Goal: Information Seeking & Learning: Check status

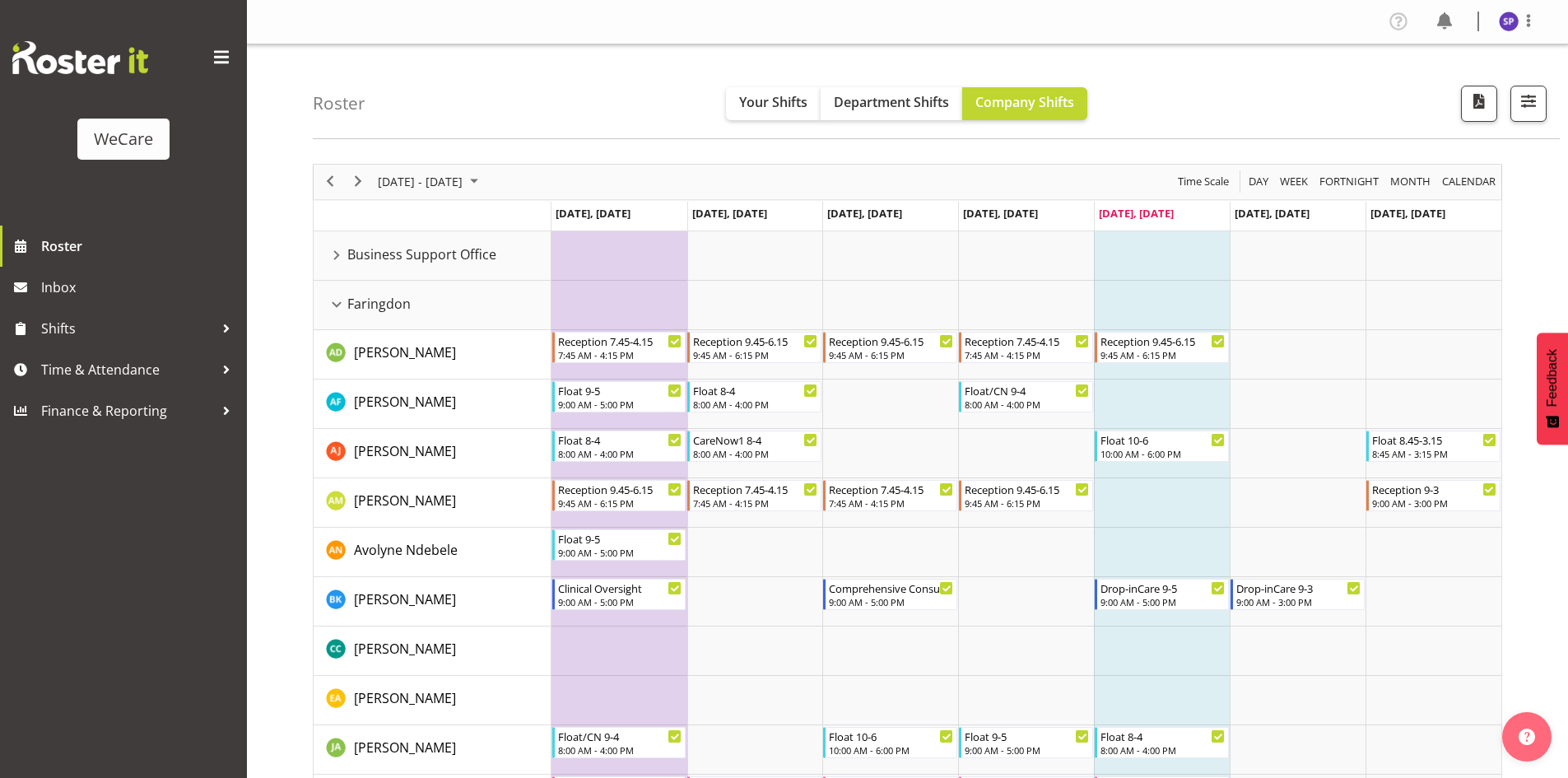
scroll to position [1277, 0]
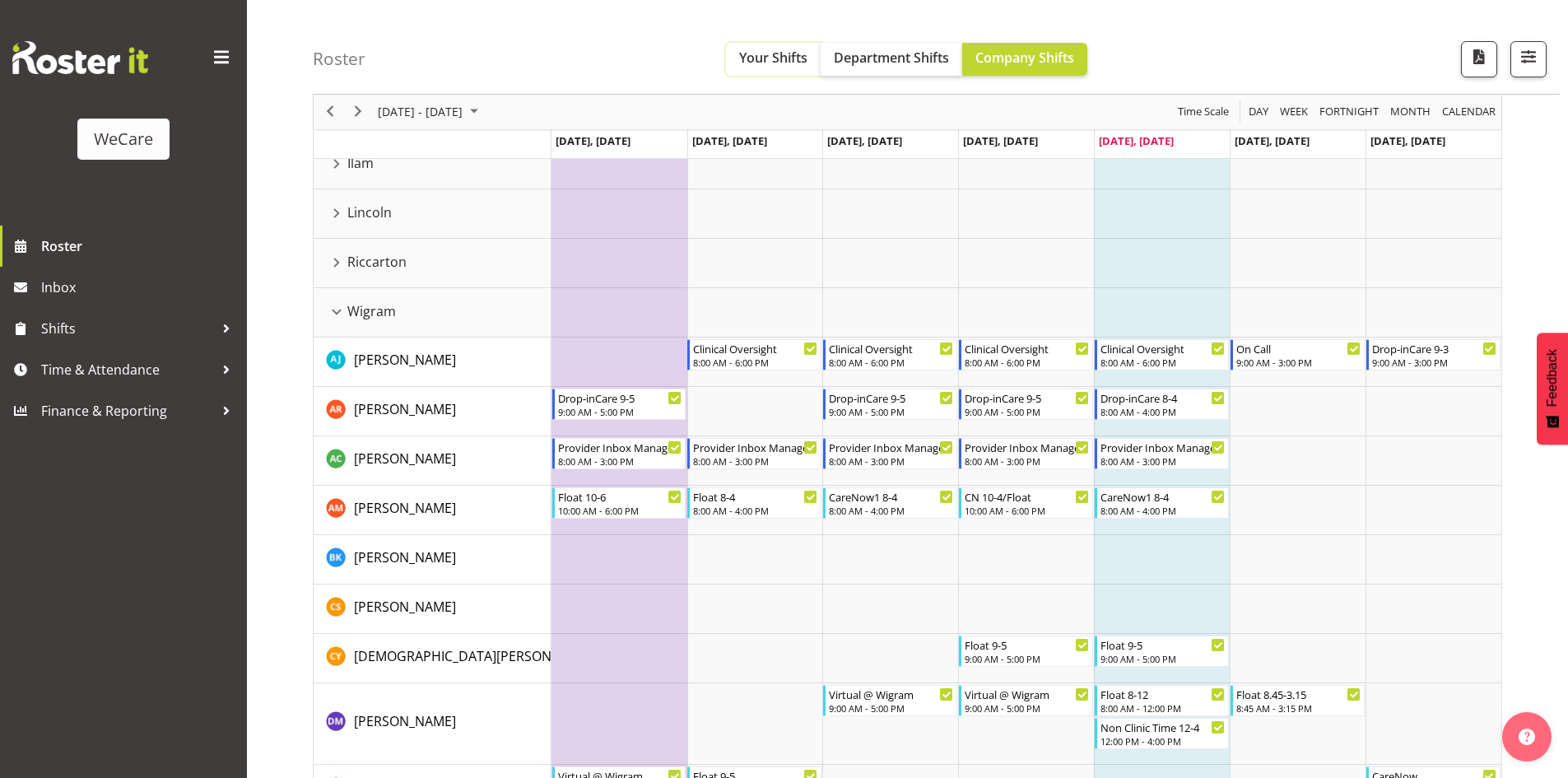
click at [778, 60] on span "Your Shifts" at bounding box center [773, 58] width 68 height 18
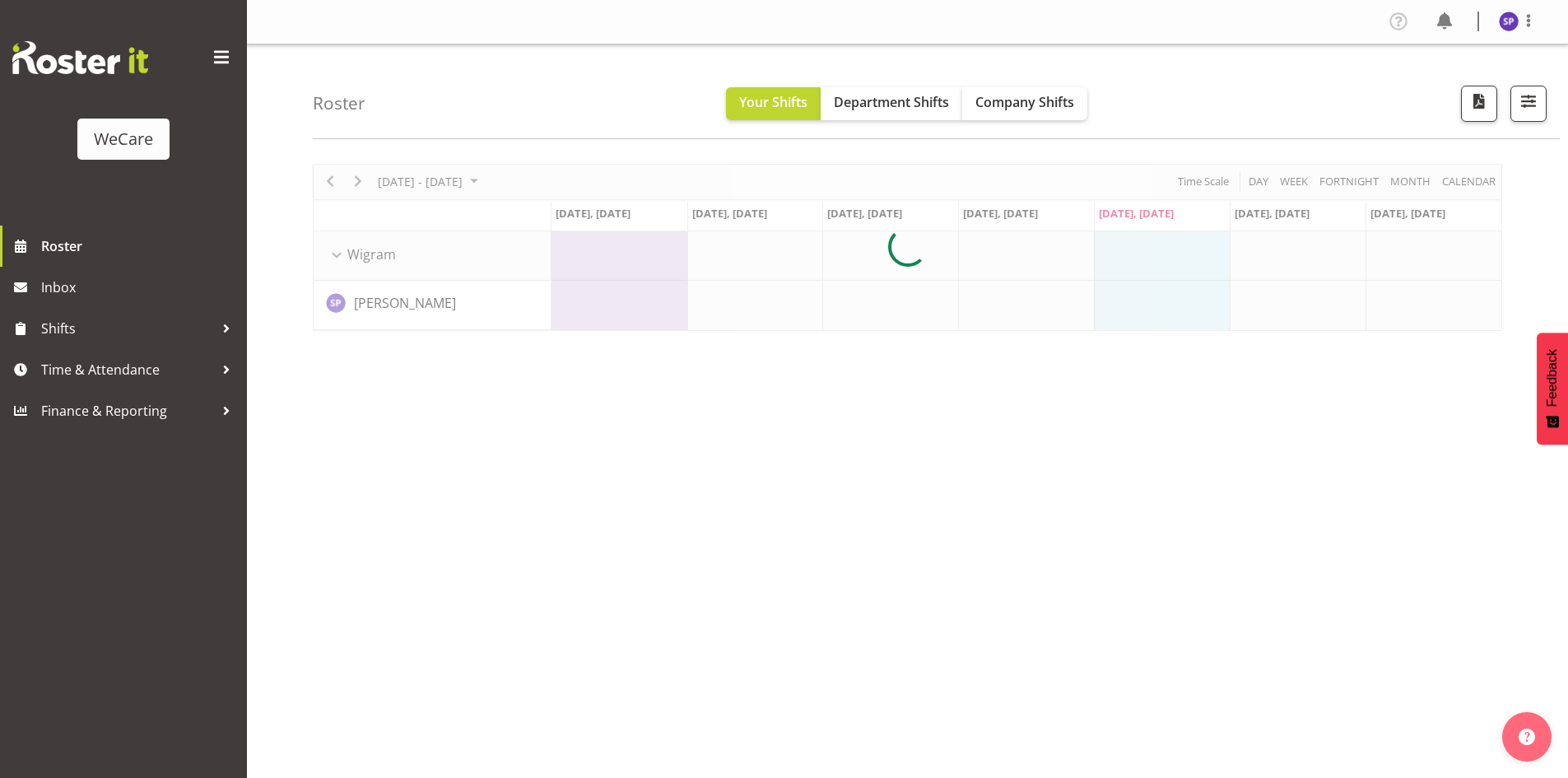
click at [1468, 179] on div at bounding box center [907, 247] width 1189 height 167
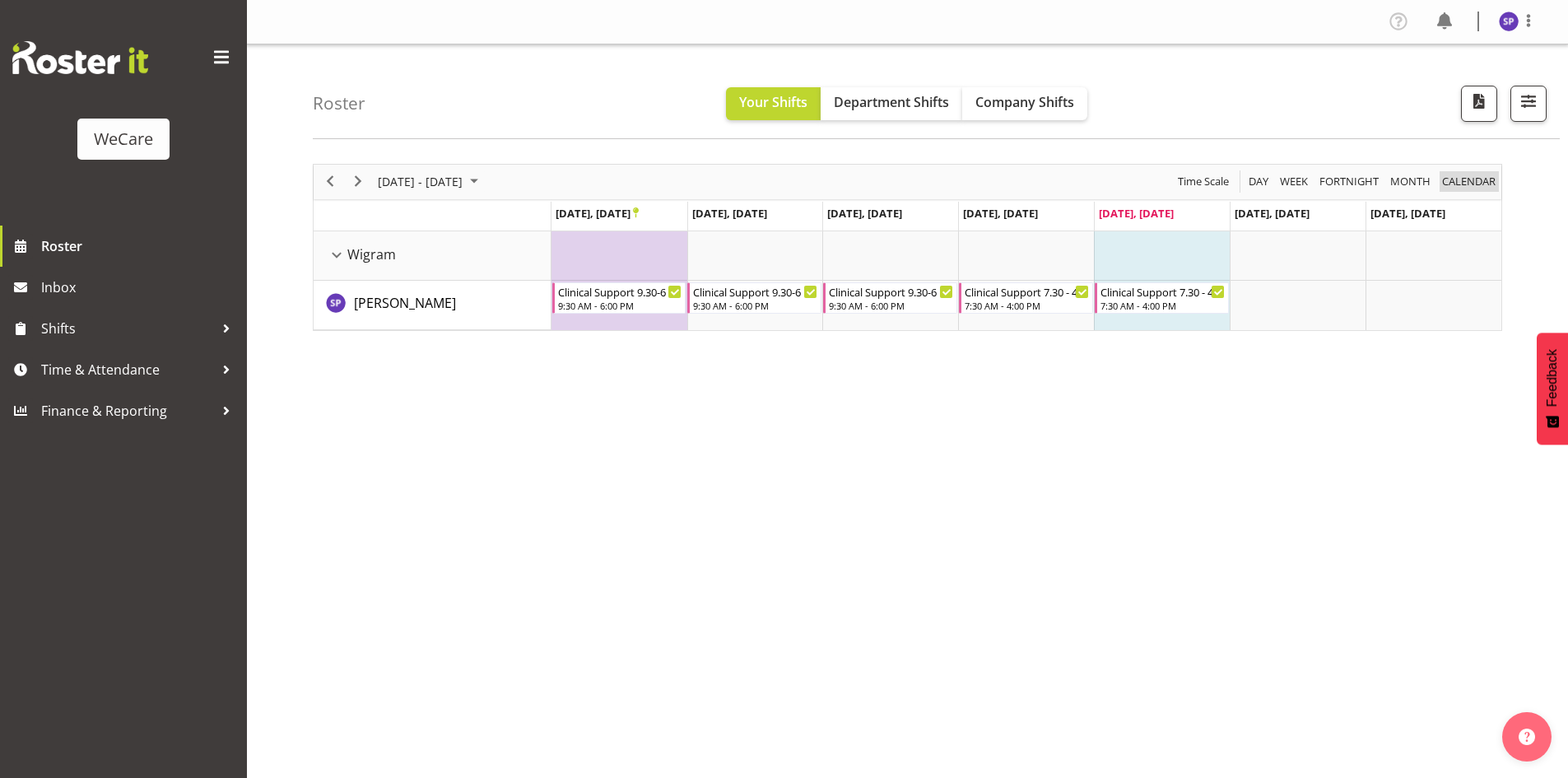
click at [1464, 180] on span "calendar" at bounding box center [1469, 182] width 57 height 20
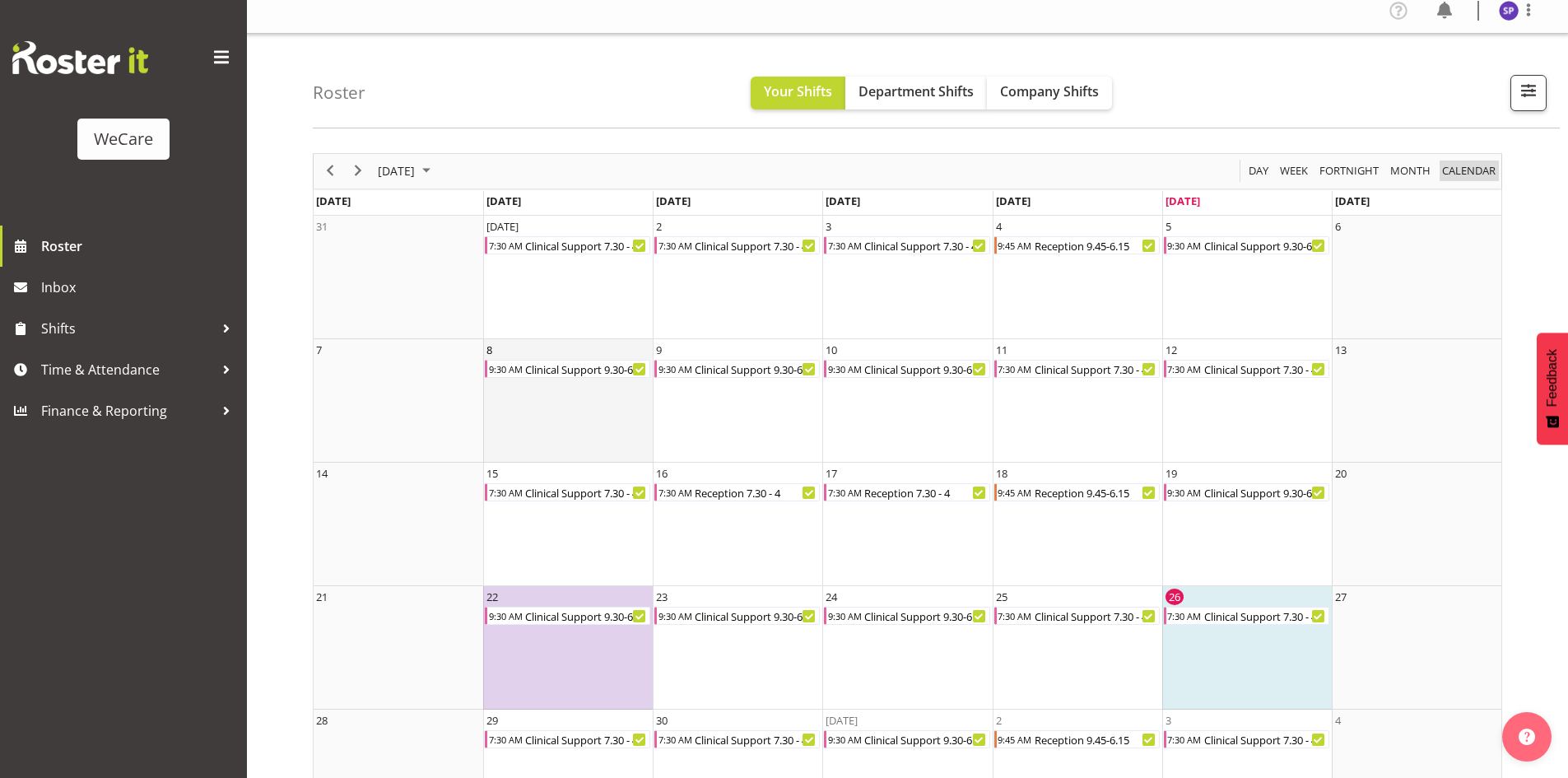
scroll to position [79, 0]
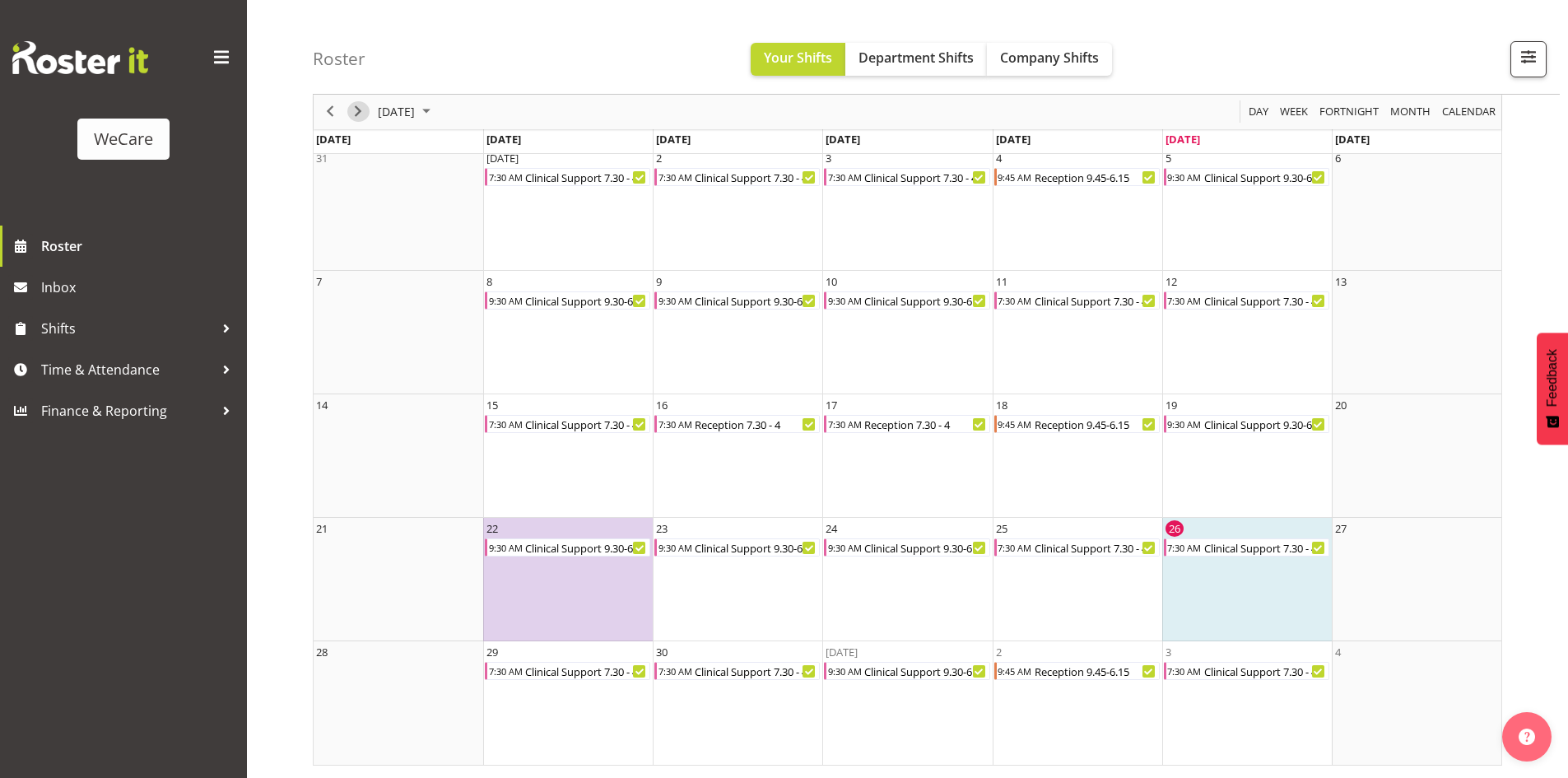
click at [362, 120] on span "Next" at bounding box center [357, 112] width 19 height 20
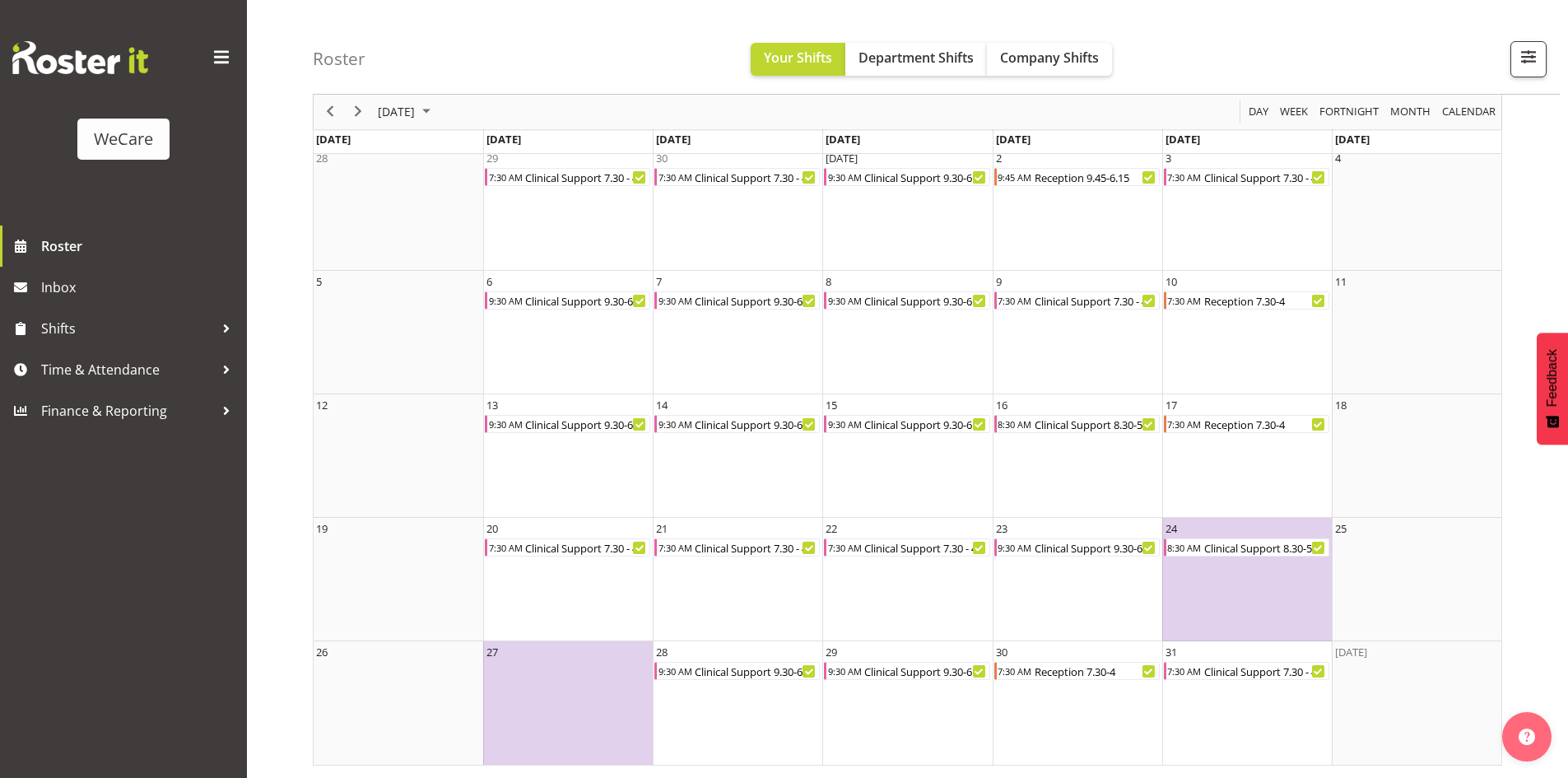
click at [370, 116] on div "next period" at bounding box center [357, 112] width 28 height 35
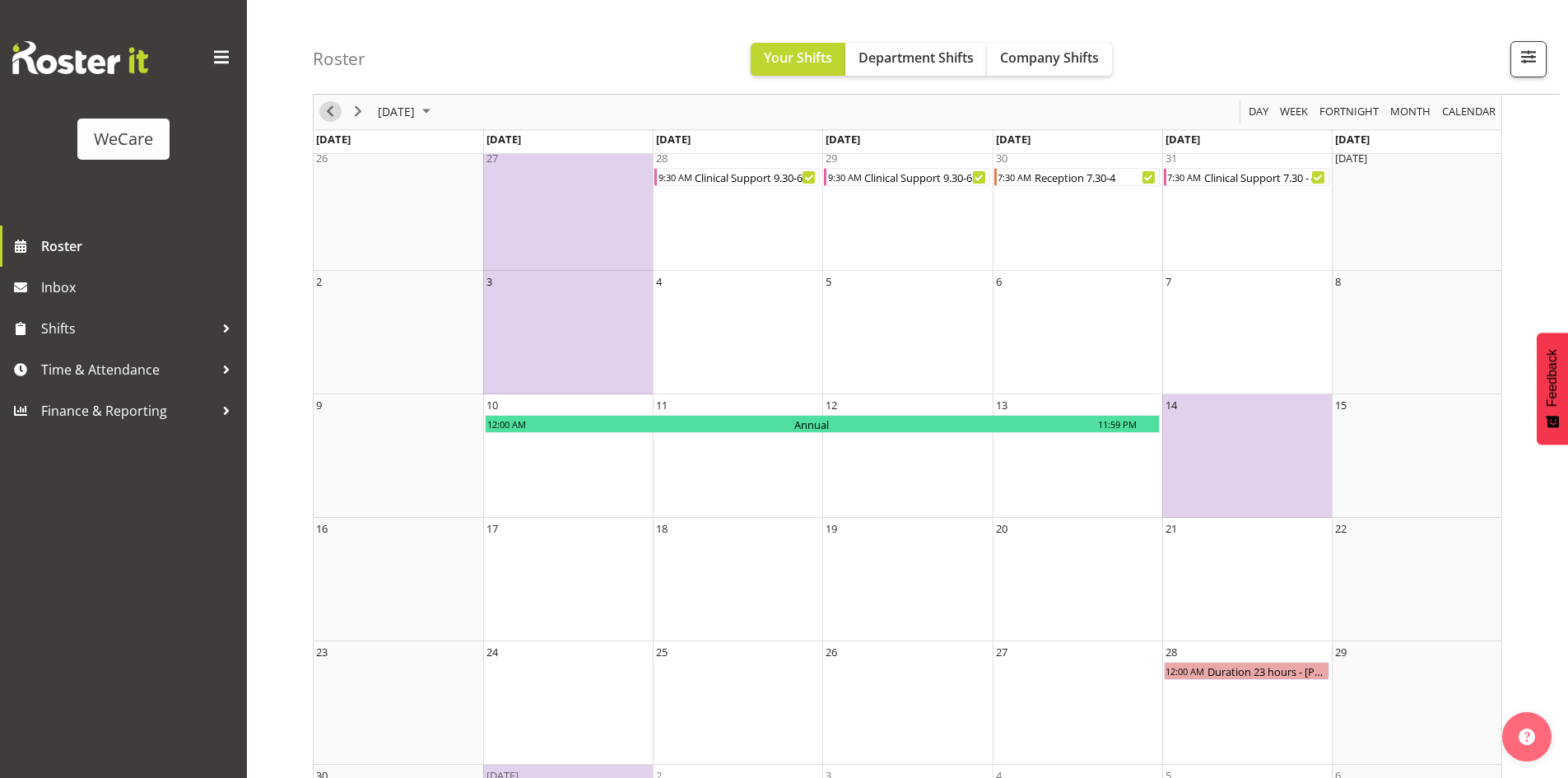
click at [324, 112] on span "Previous" at bounding box center [329, 112] width 19 height 20
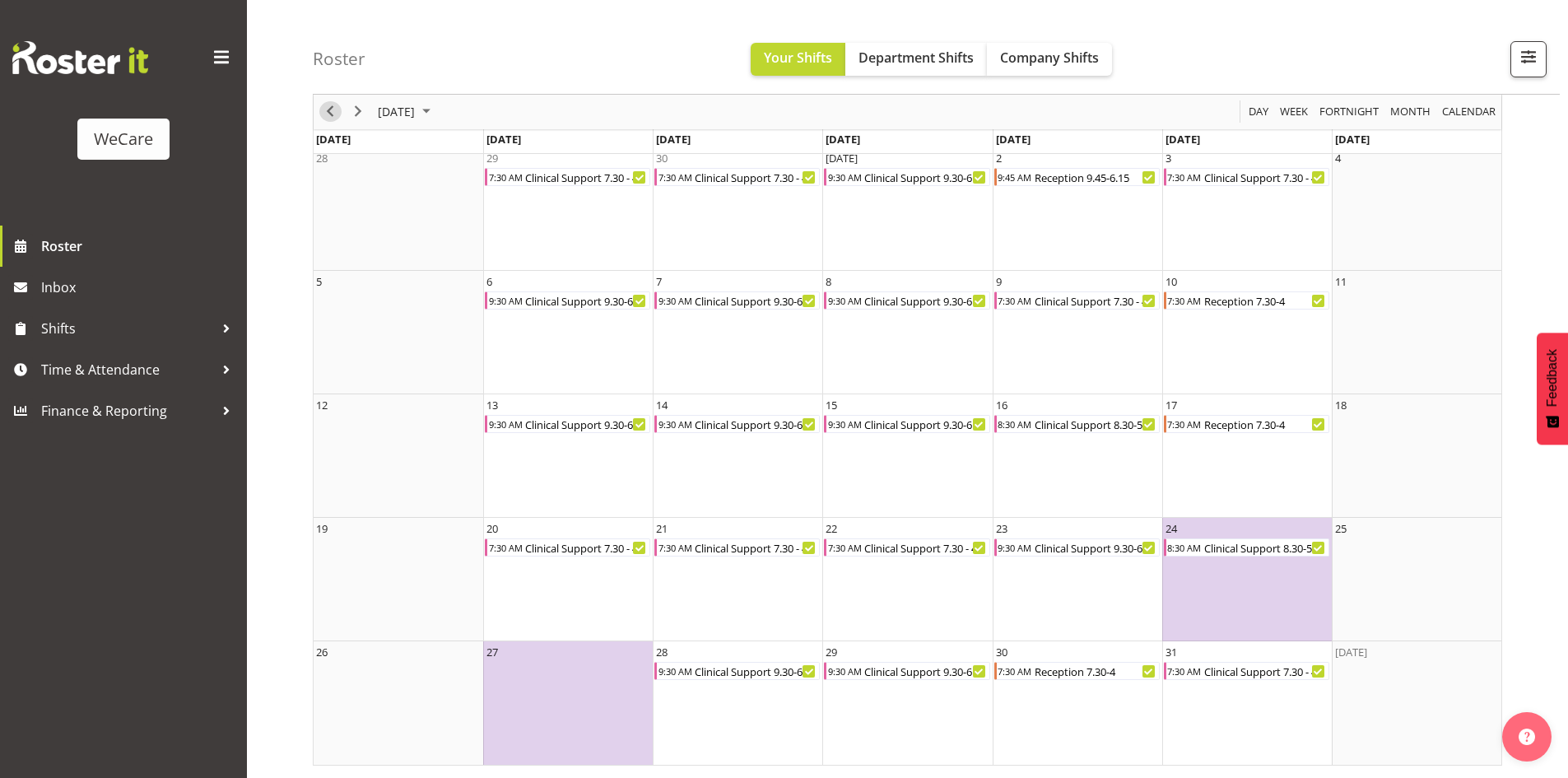
click at [321, 113] on span "Previous" at bounding box center [329, 112] width 19 height 20
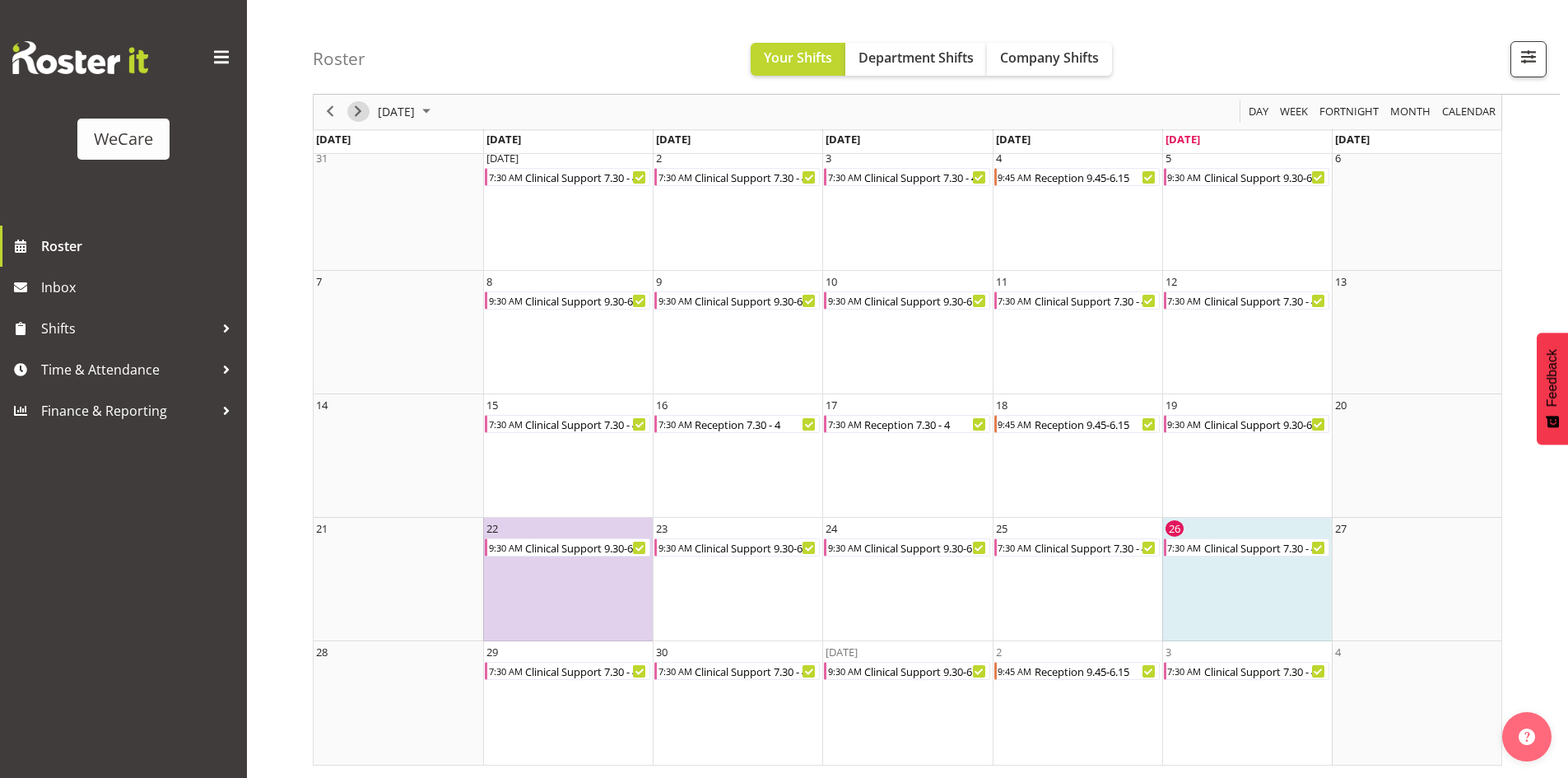
click at [364, 113] on span "Next" at bounding box center [357, 112] width 19 height 20
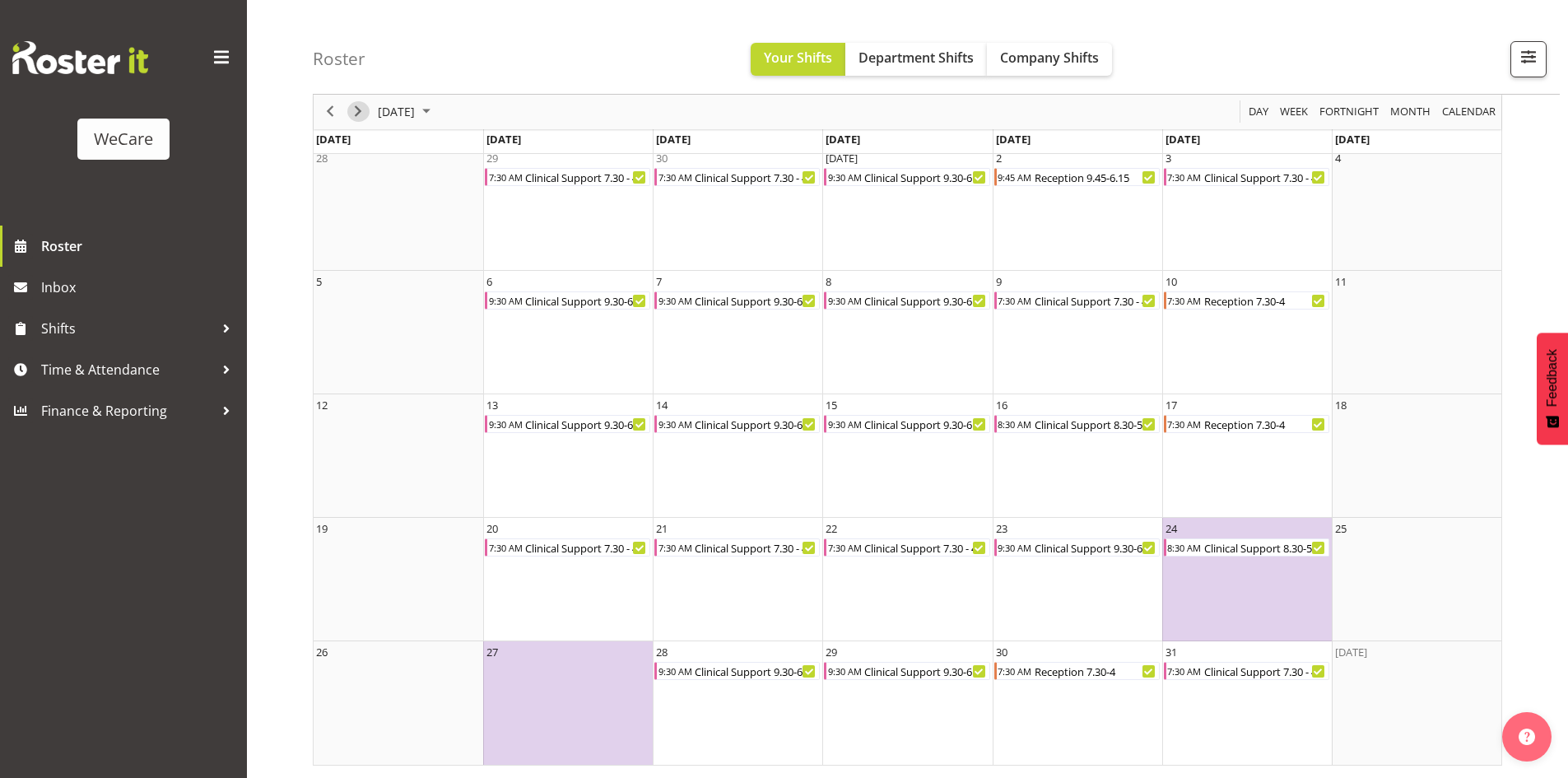
click at [363, 111] on span "Next" at bounding box center [357, 112] width 19 height 20
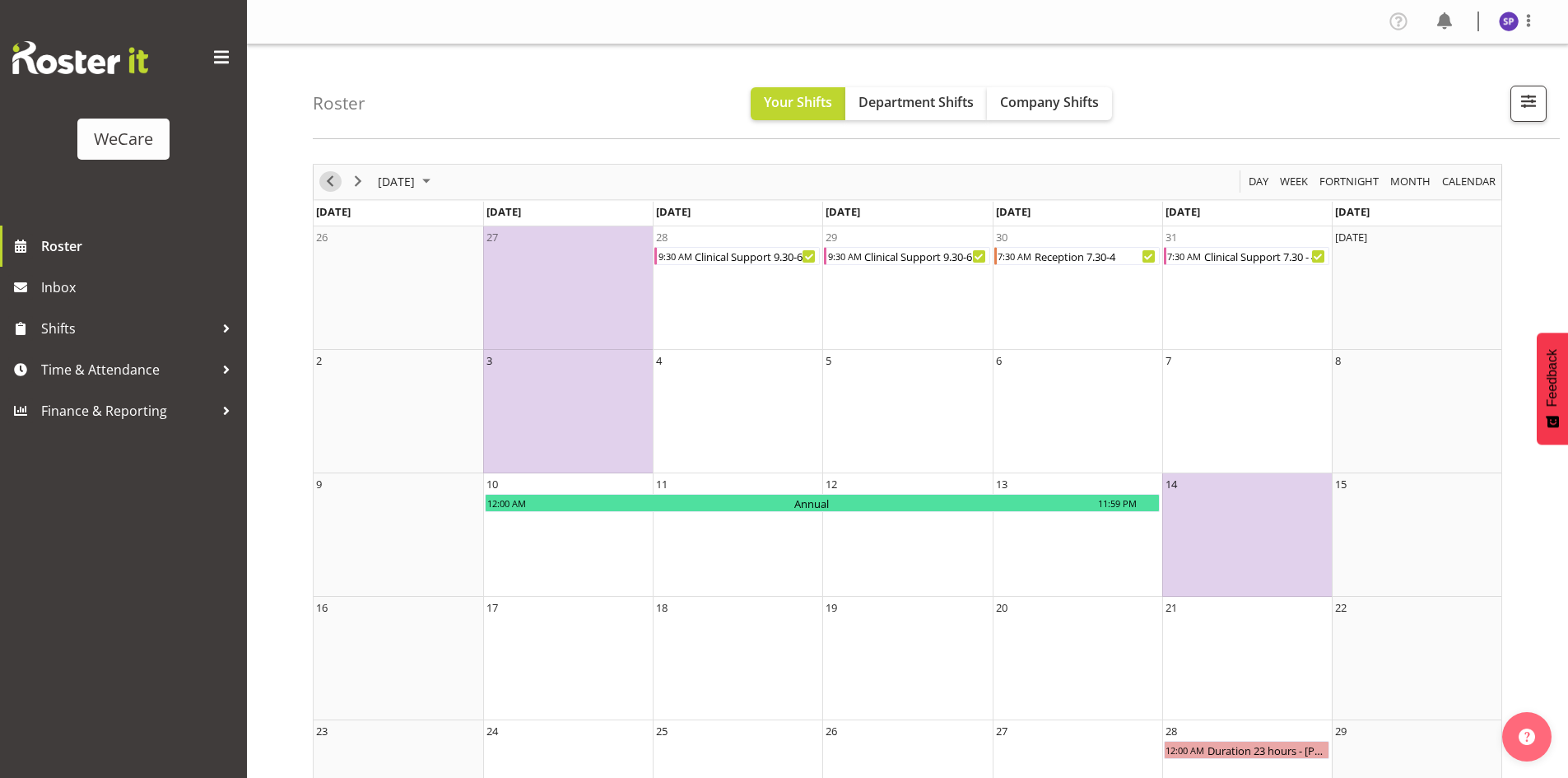
click at [327, 191] on span "Previous" at bounding box center [329, 182] width 19 height 20
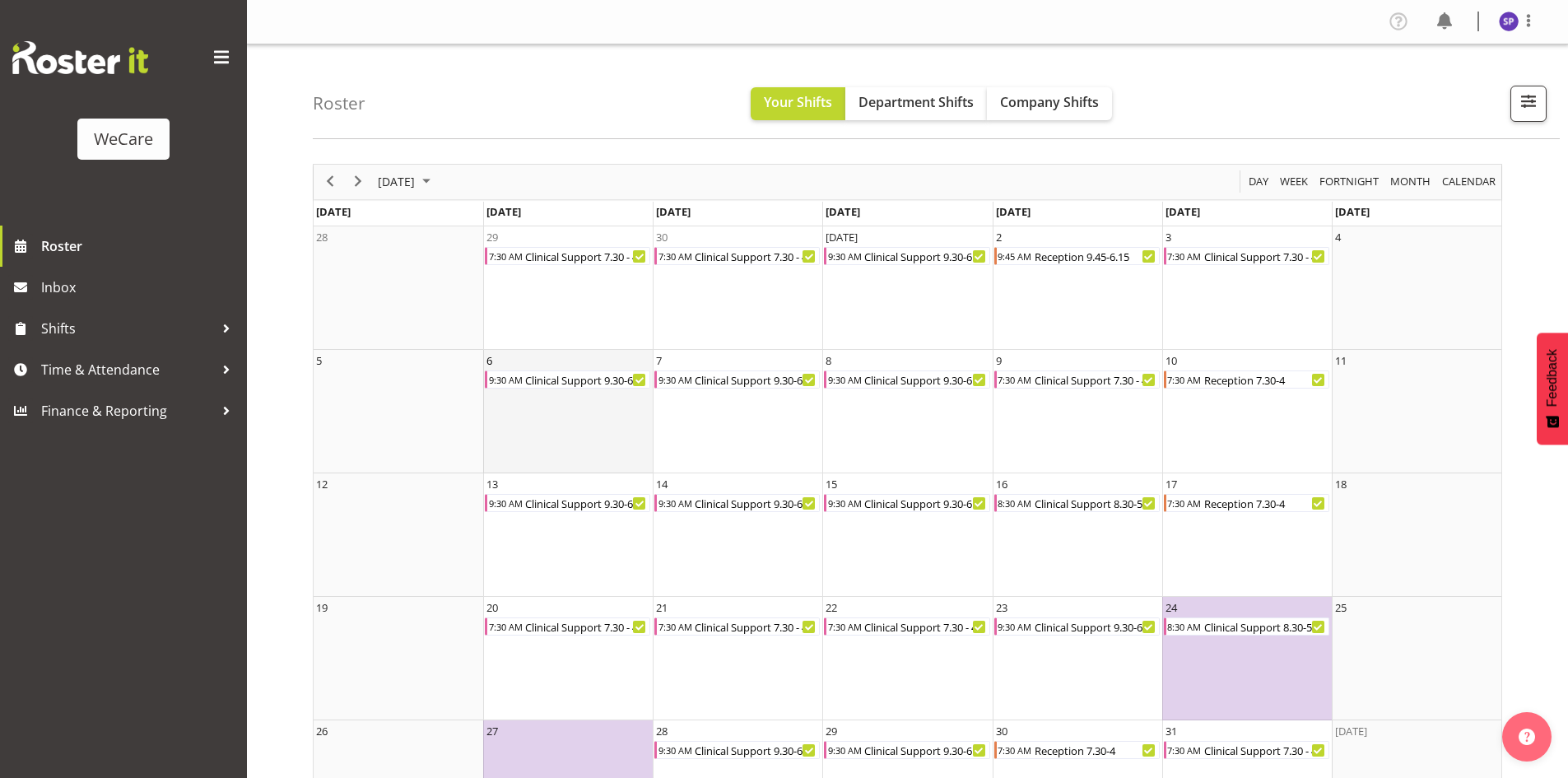
scroll to position [79, 0]
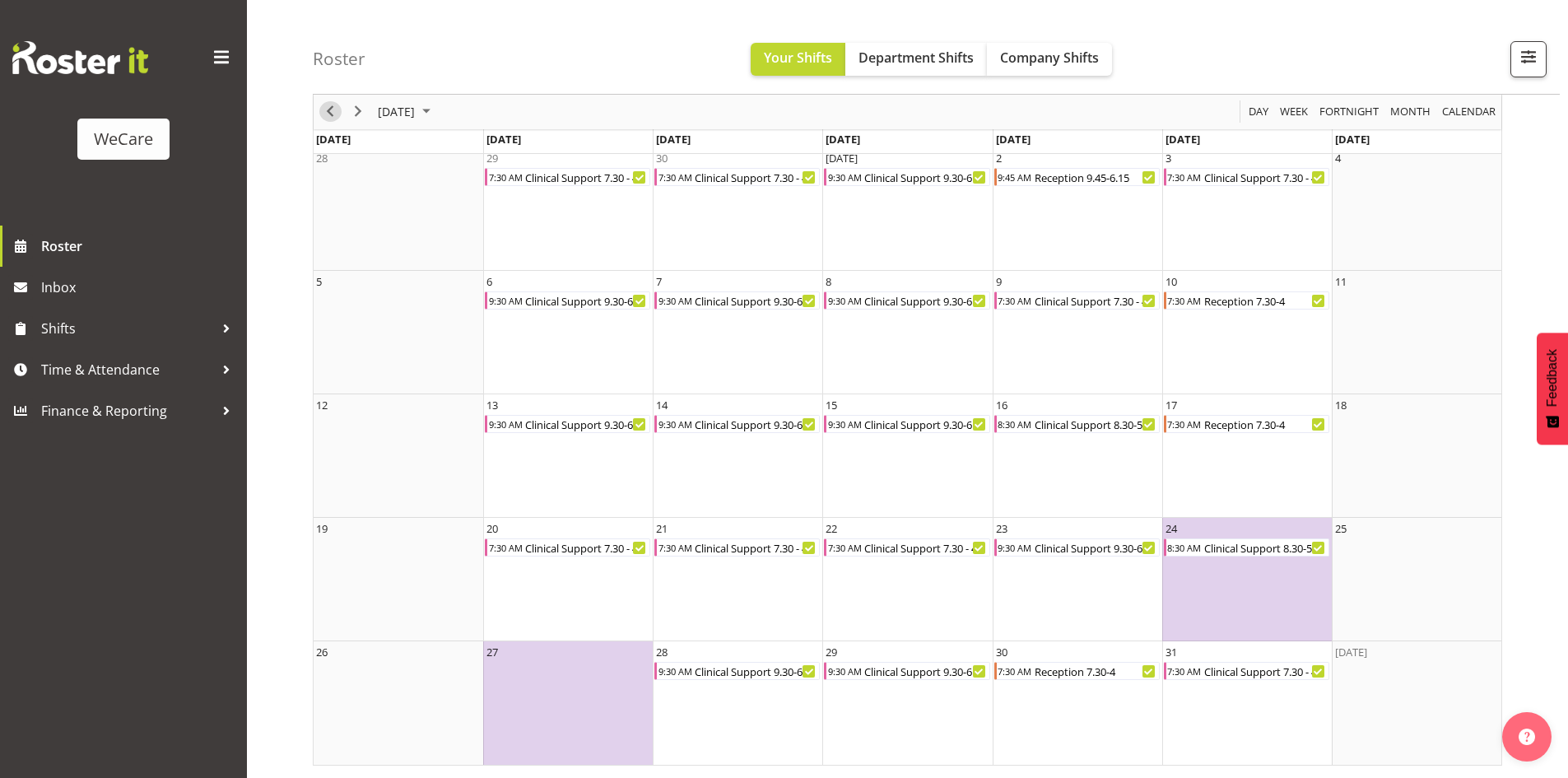
click at [322, 112] on span "Previous" at bounding box center [329, 112] width 19 height 20
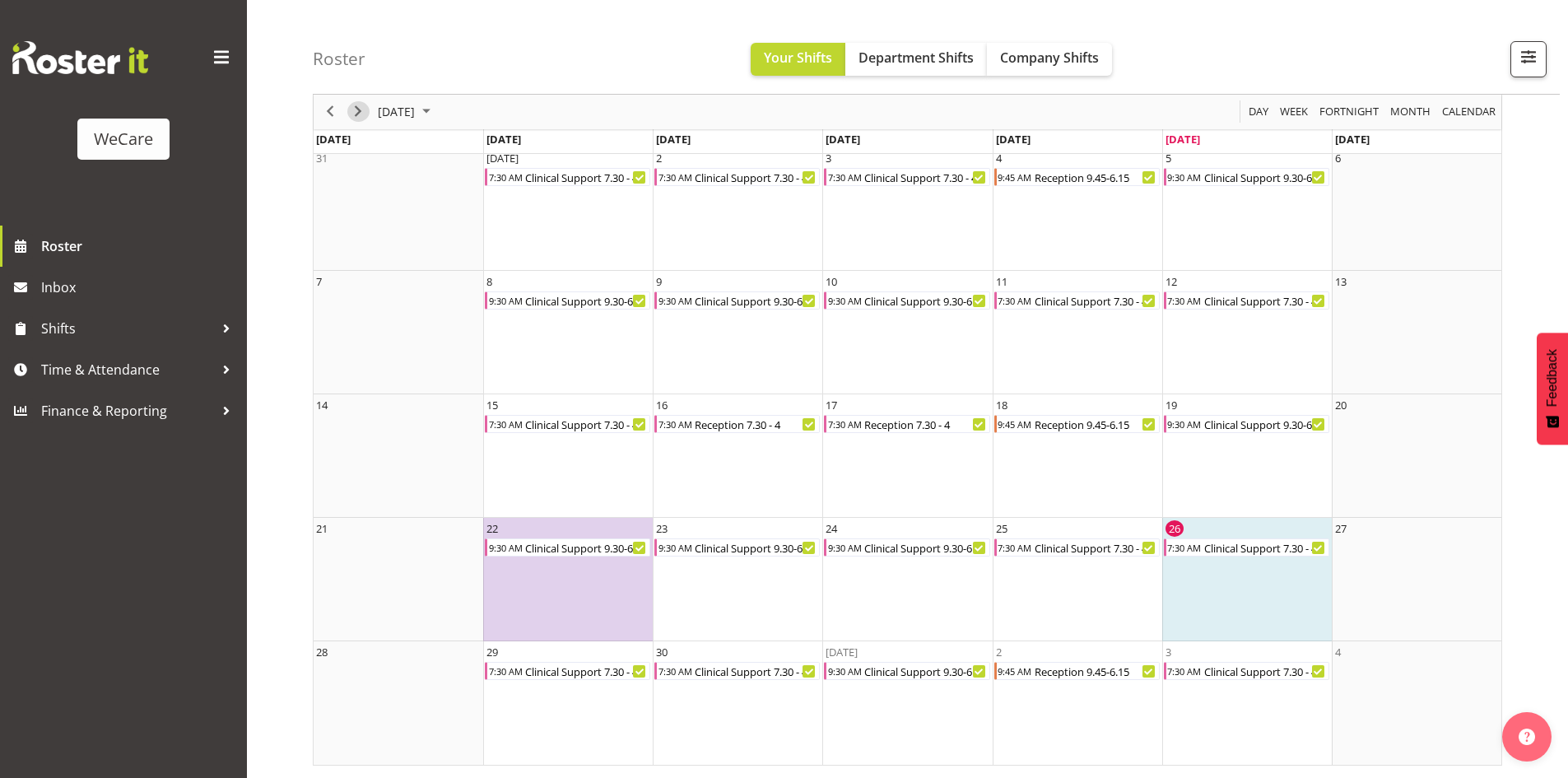
click at [350, 114] on span "Next" at bounding box center [357, 112] width 19 height 20
